Goal: Task Accomplishment & Management: Manage account settings

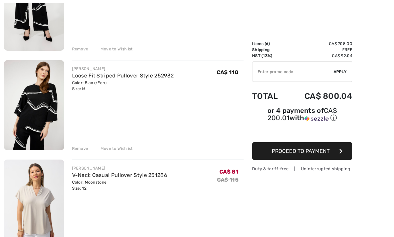
scroll to position [134, 0]
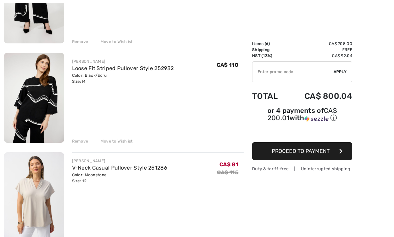
click at [80, 143] on div "Remove" at bounding box center [80, 141] width 16 height 6
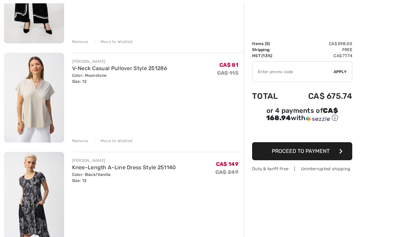
click at [83, 142] on div "Remove" at bounding box center [80, 141] width 16 height 6
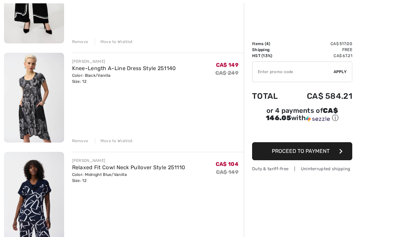
click at [84, 139] on div "Remove" at bounding box center [80, 141] width 16 height 6
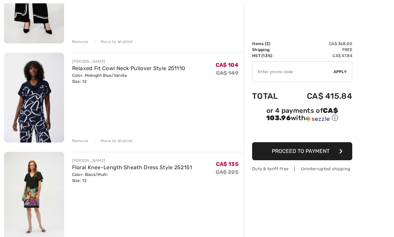
click at [84, 237] on div "Remove" at bounding box center [80, 240] width 16 height 6
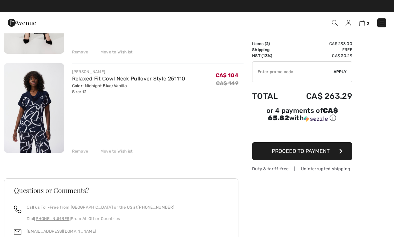
scroll to position [122, 0]
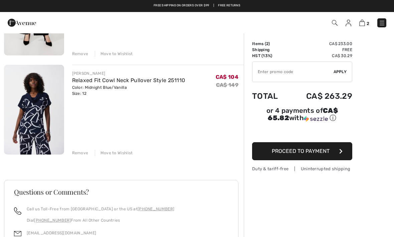
click at [82, 150] on div "Remove" at bounding box center [80, 153] width 16 height 6
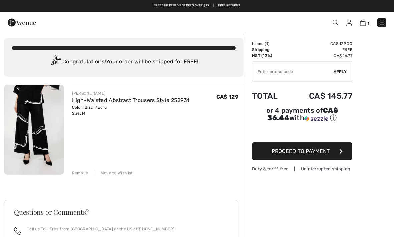
scroll to position [0, 0]
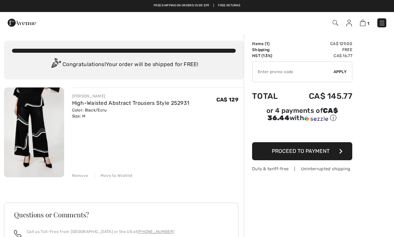
click at [84, 174] on div "Remove" at bounding box center [80, 176] width 16 height 6
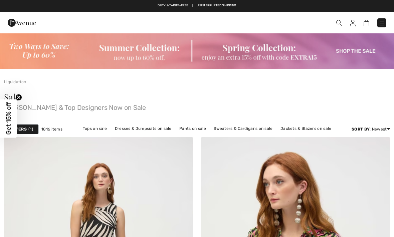
checkbox input "true"
